Goal: Information Seeking & Learning: Find contact information

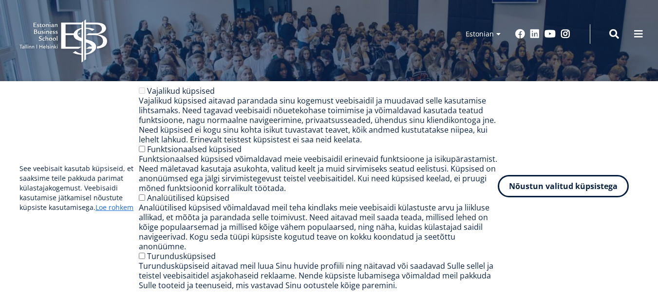
click at [556, 192] on button "Nõustun valitud küpsistega" at bounding box center [562, 186] width 131 height 22
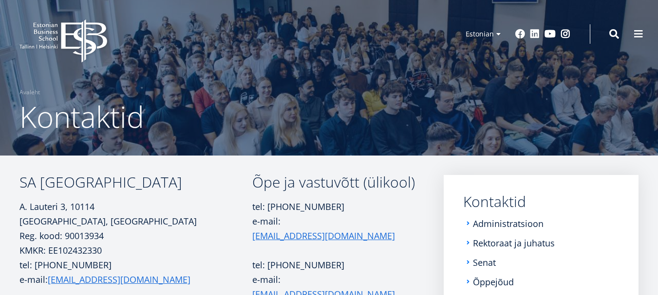
scroll to position [49, 0]
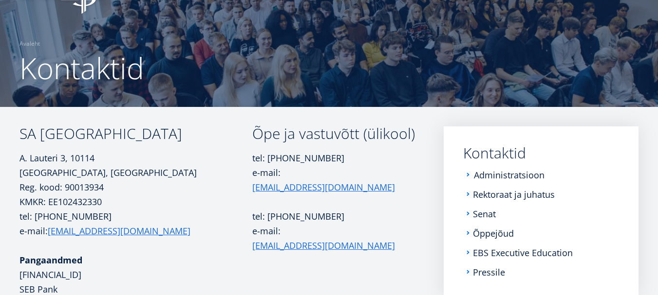
click at [513, 175] on link "Administratsioon" at bounding box center [509, 175] width 71 height 10
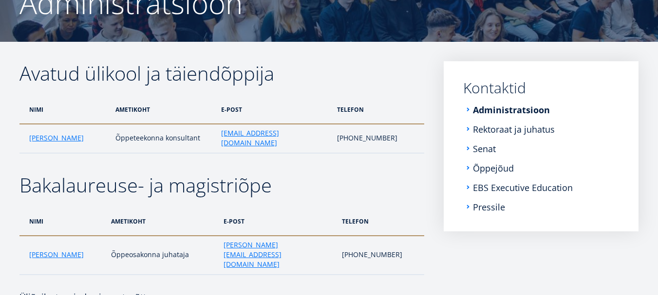
scroll to position [117, 0]
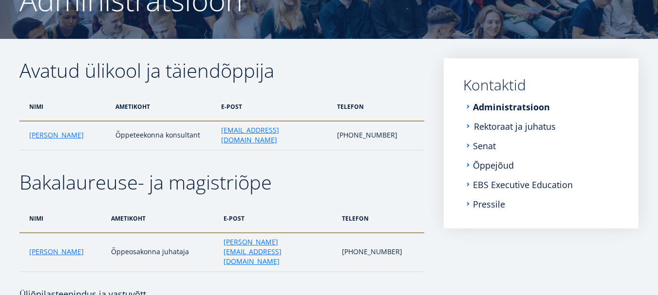
click at [509, 127] on link "Rektoraat ja juhatus" at bounding box center [515, 127] width 82 height 10
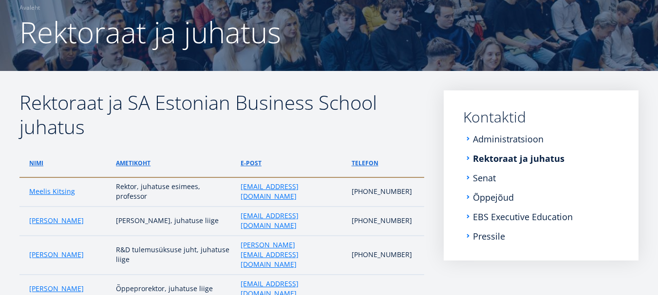
scroll to position [82, 0]
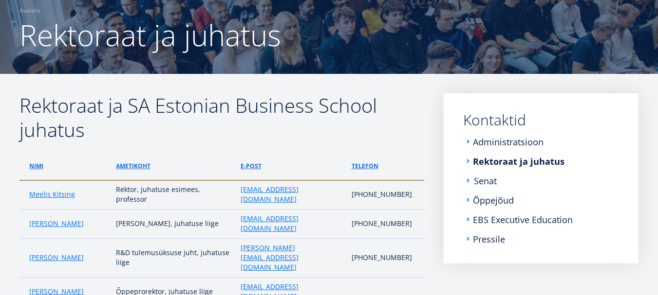
click at [485, 183] on link "Senat" at bounding box center [485, 181] width 23 height 10
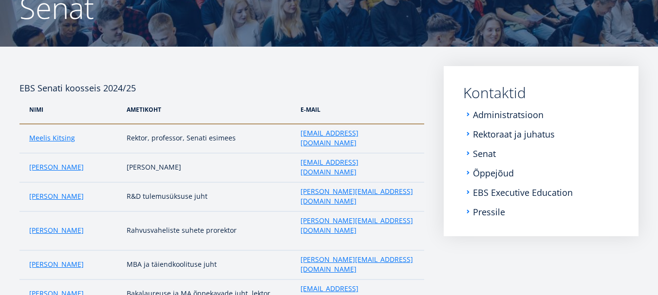
scroll to position [113, 0]
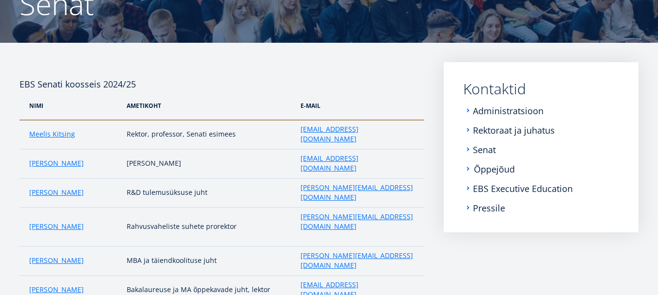
click at [488, 169] on link "Õppejõud" at bounding box center [494, 170] width 41 height 10
click at [488, 107] on link "Administratsioon" at bounding box center [509, 111] width 71 height 10
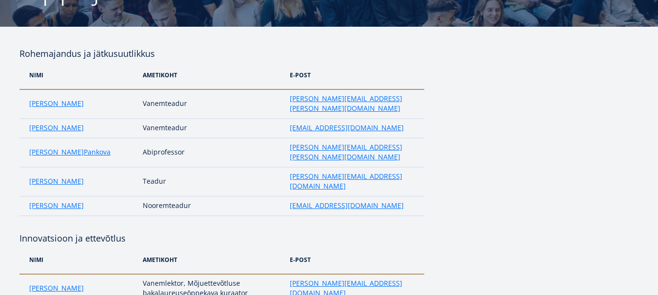
scroll to position [146, 0]
